Goal: Transaction & Acquisition: Purchase product/service

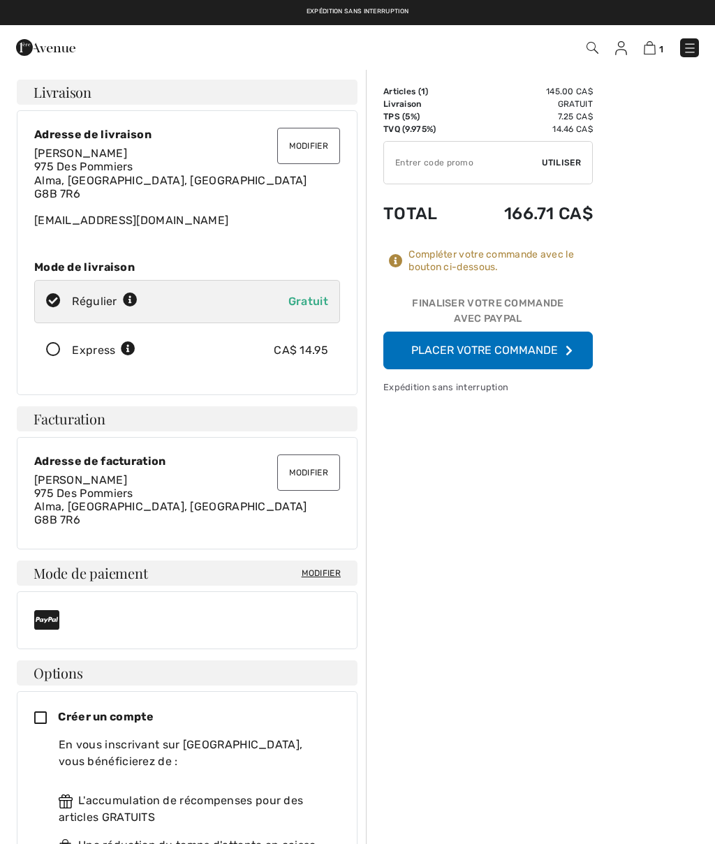
click at [491, 339] on button "Placer votre commande" at bounding box center [487, 351] width 209 height 38
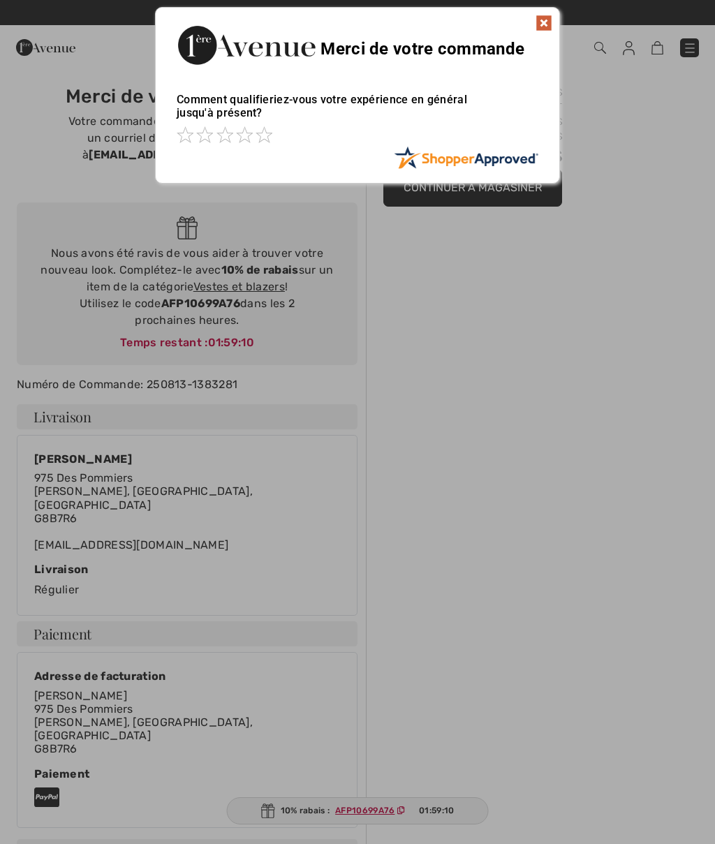
click at [551, 24] on img at bounding box center [543, 23] width 17 height 17
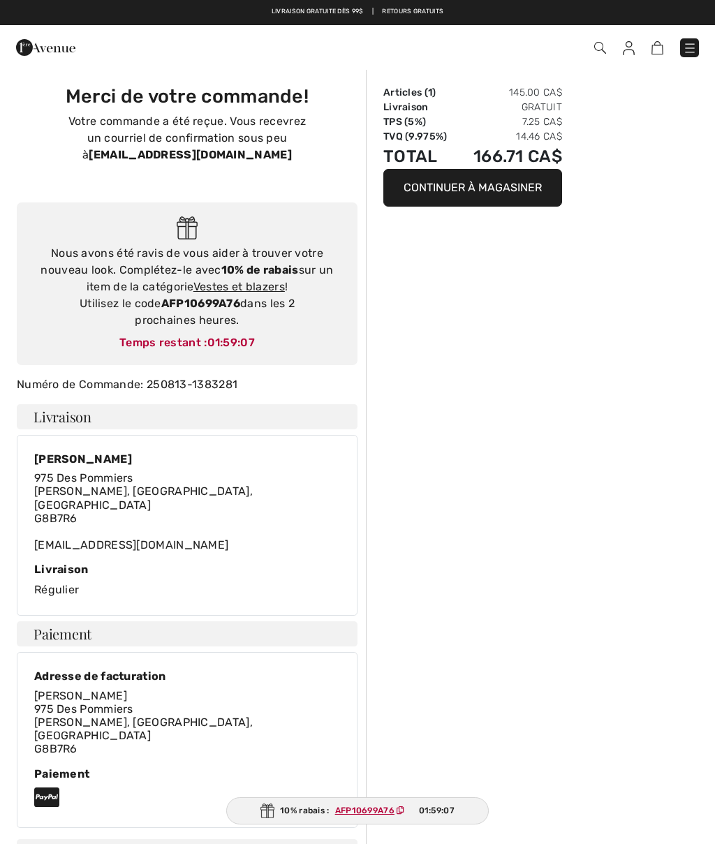
click at [489, 190] on button "Continuer à magasiner" at bounding box center [472, 188] width 179 height 38
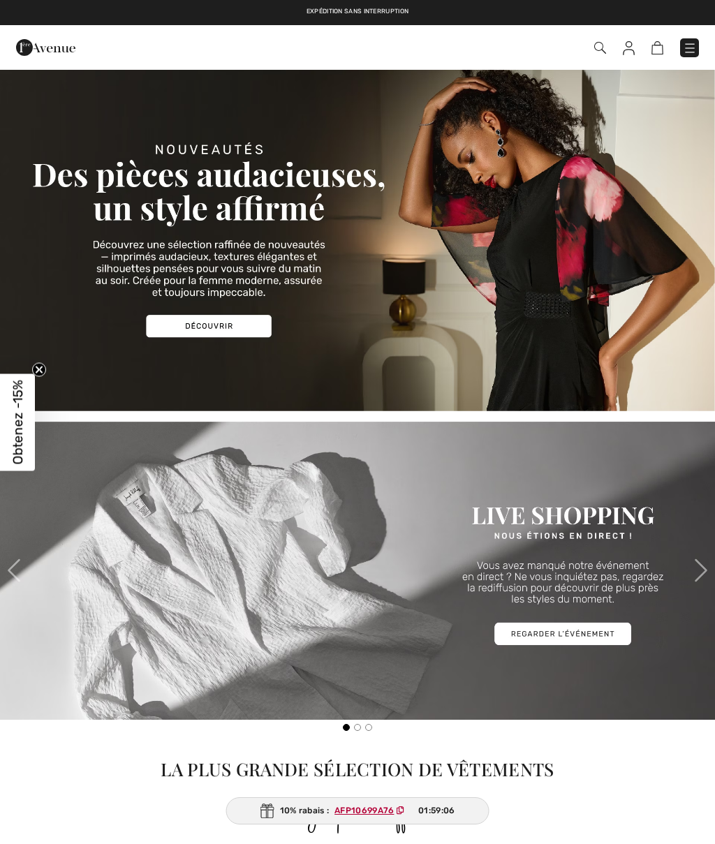
checkbox input "true"
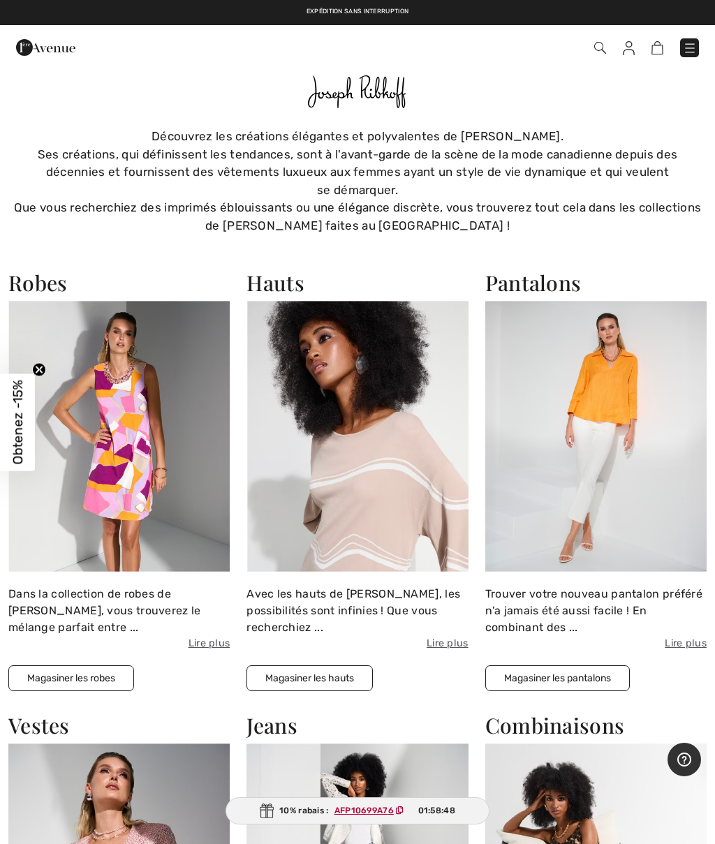
scroll to position [724, 0]
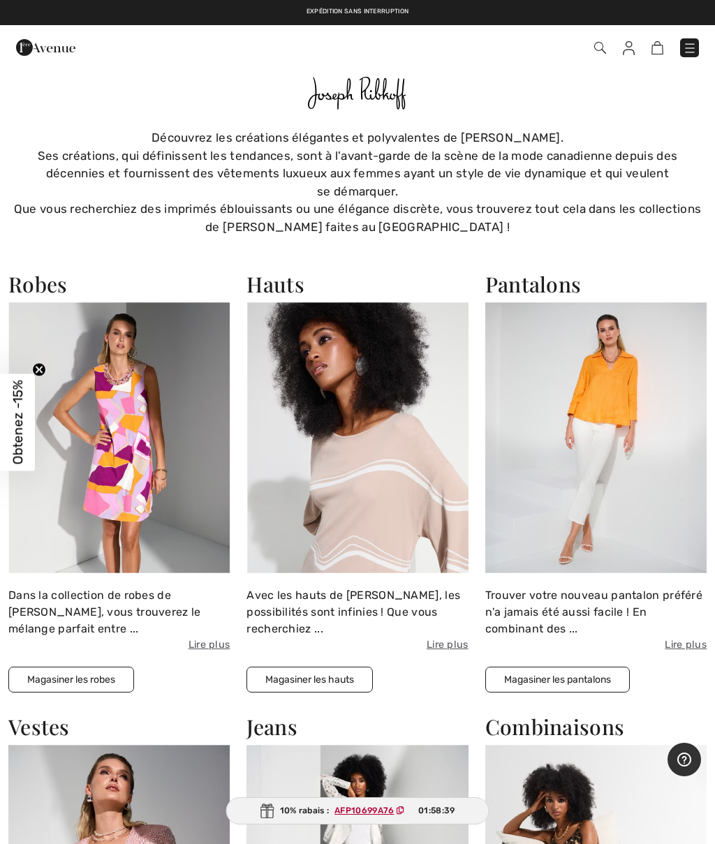
click at [149, 455] on img at bounding box center [118, 437] width 221 height 271
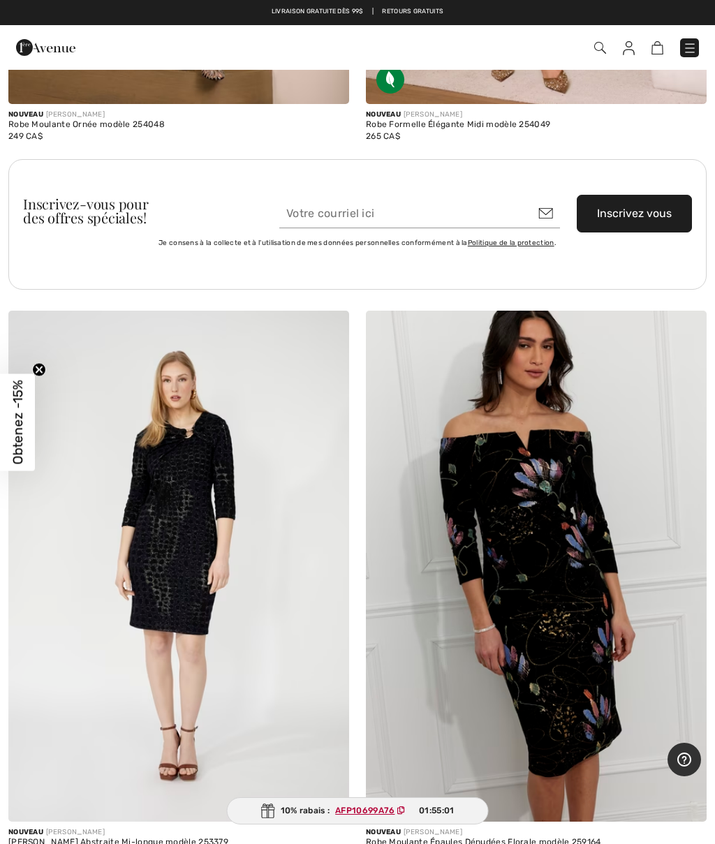
scroll to position [14114, 0]
